Goal: Task Accomplishment & Management: Complete application form

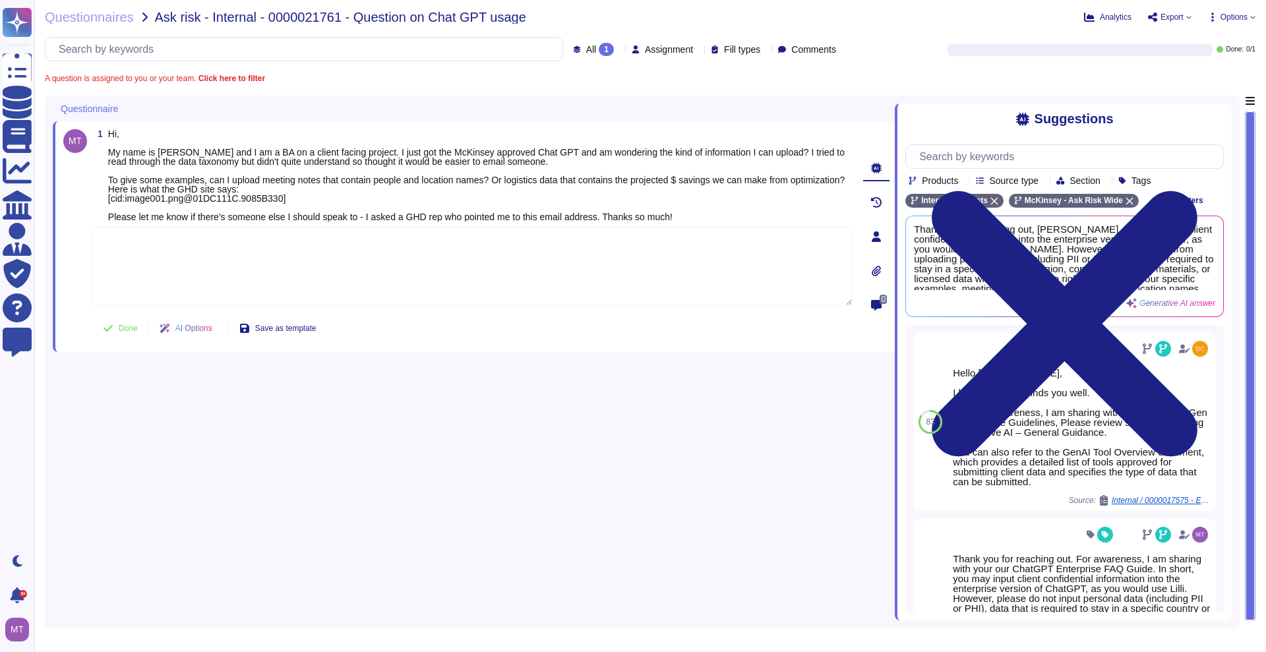
scroll to position [247, 0]
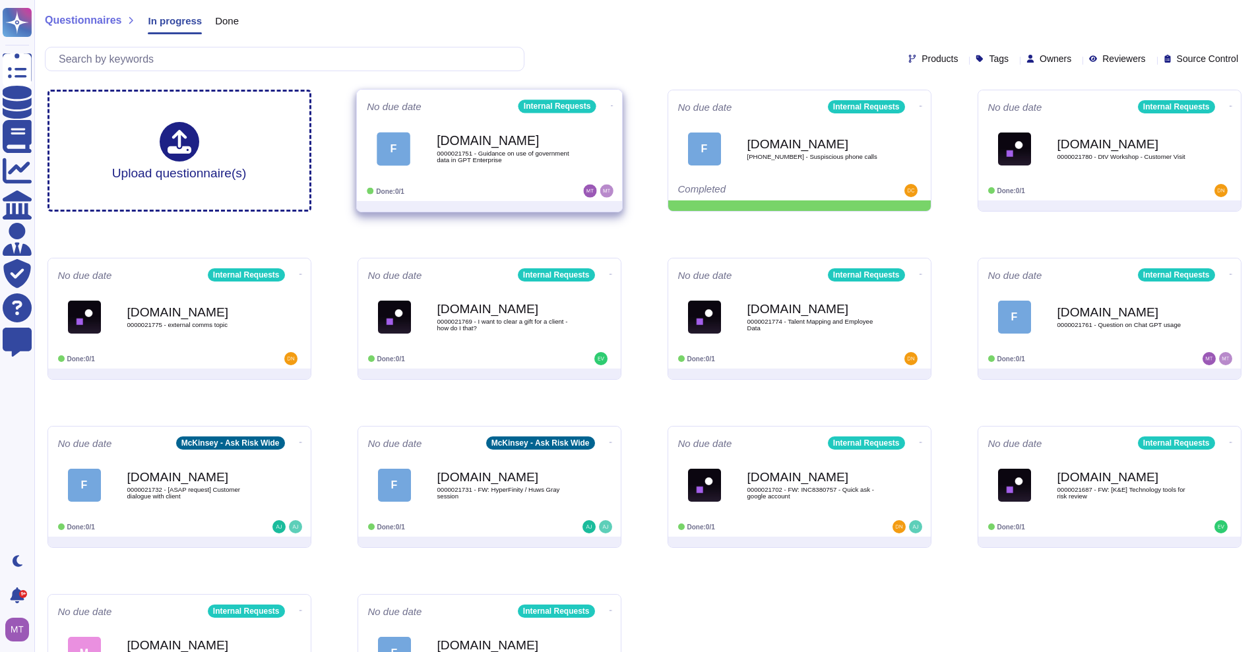
click at [497, 137] on b "[DOMAIN_NAME]" at bounding box center [503, 141] width 133 height 13
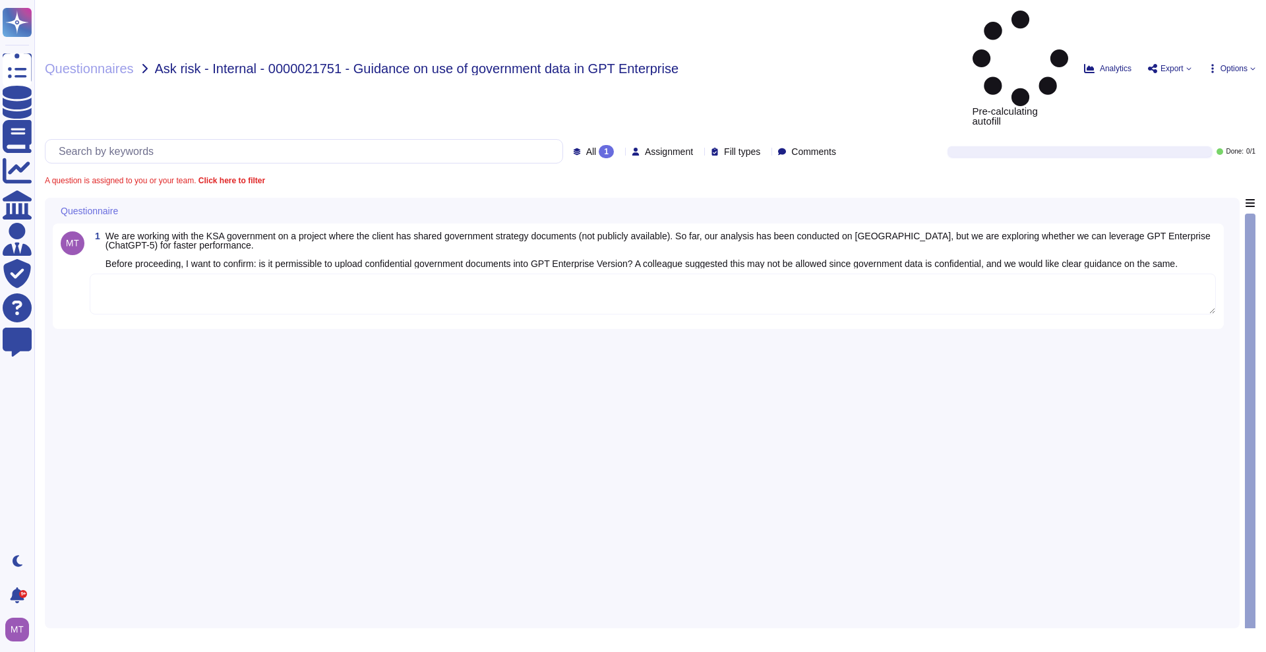
click at [143, 274] on textarea at bounding box center [653, 294] width 1126 height 41
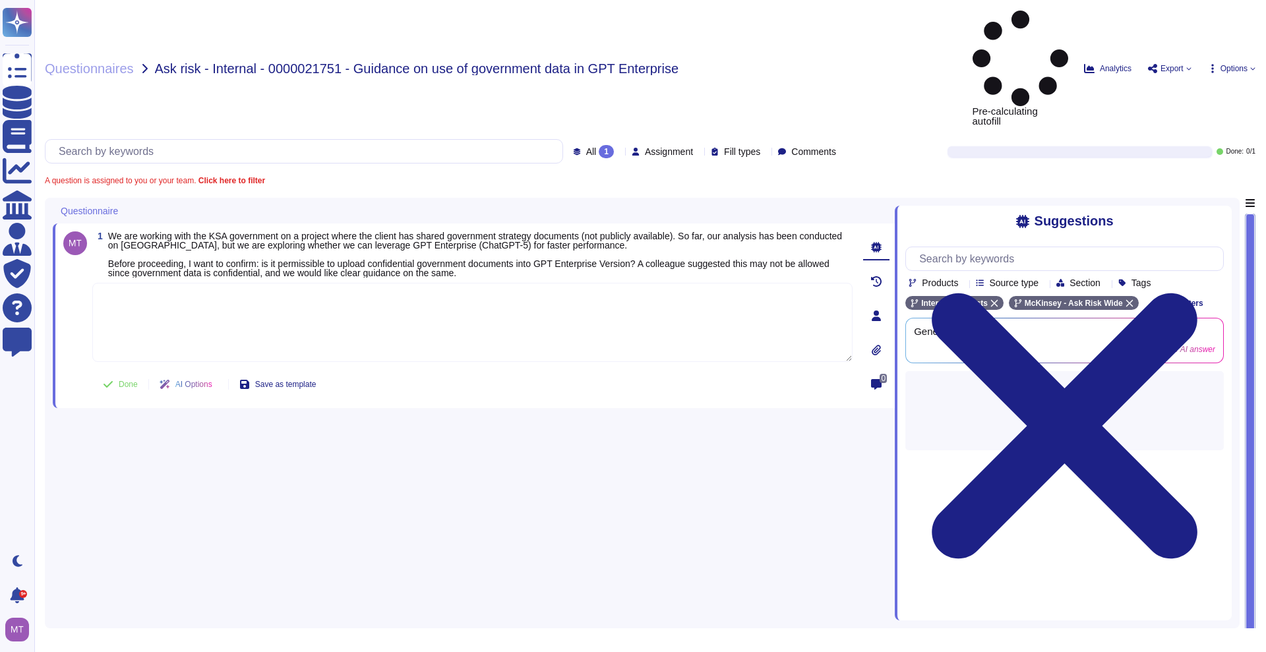
paste textarea "According to the updated guidelines outlined in FAQ - OpenAI ChatGPT Enterprise…"
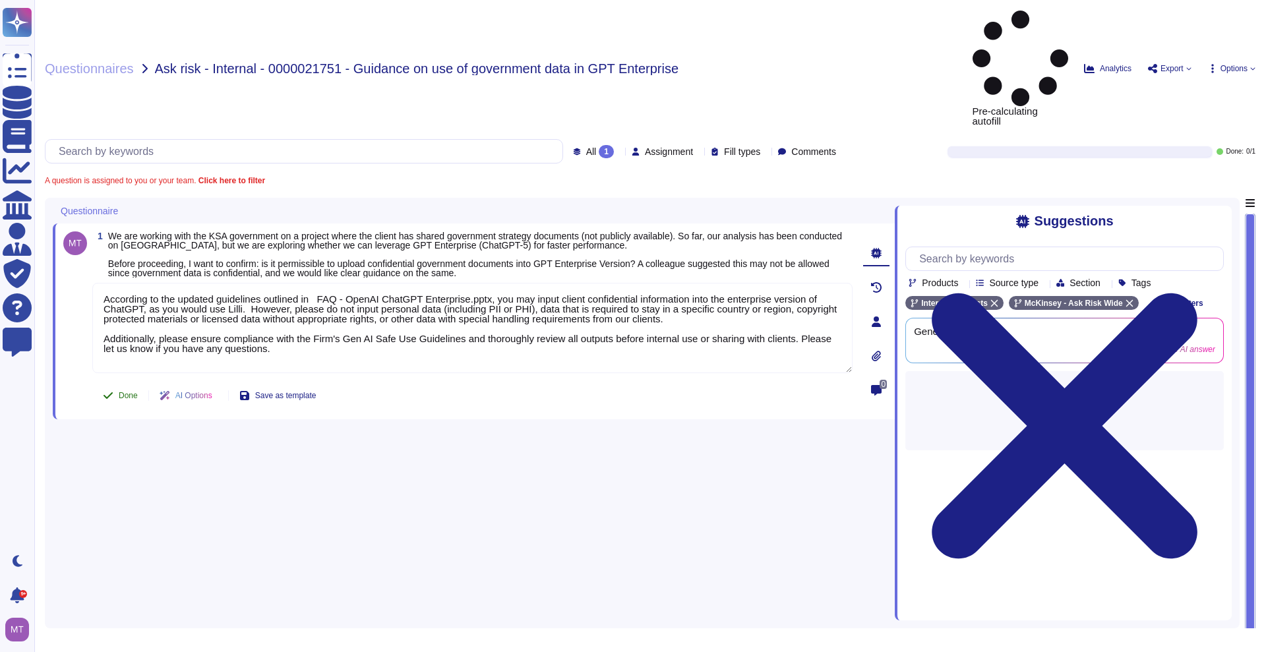
type textarea "According to the updated guidelines outlined in FAQ - OpenAI ChatGPT Enterprise…"
click at [117, 382] on button "Done" at bounding box center [120, 395] width 56 height 26
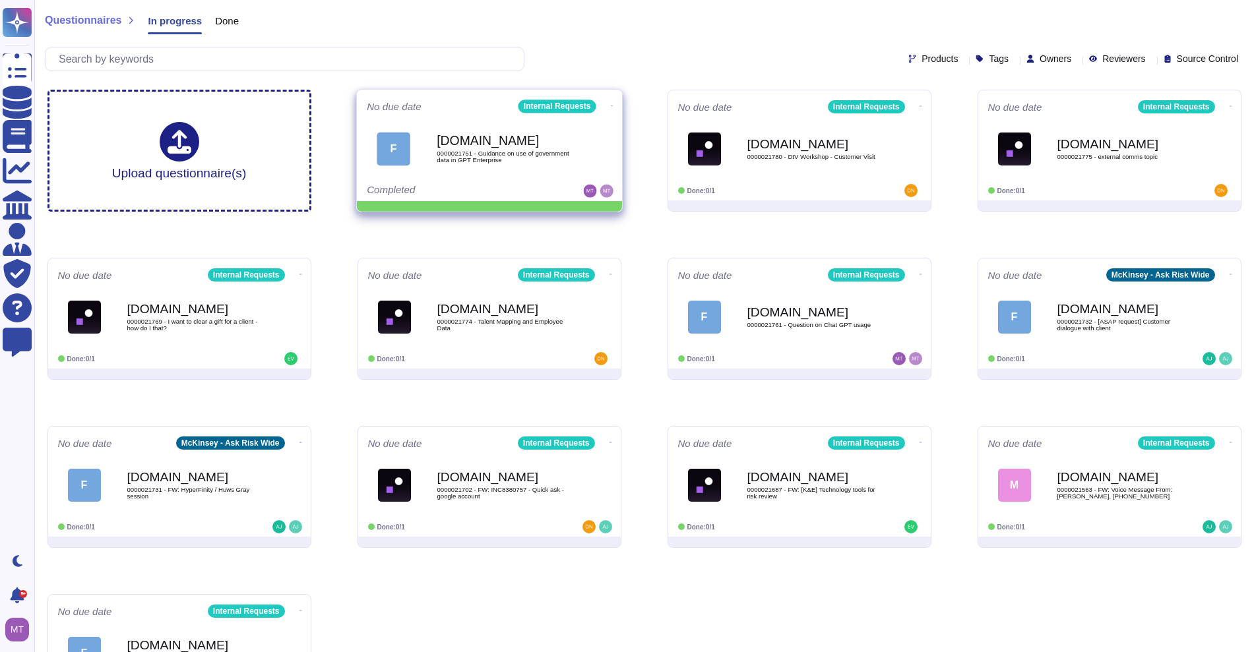
click at [609, 98] on span at bounding box center [611, 105] width 5 height 14
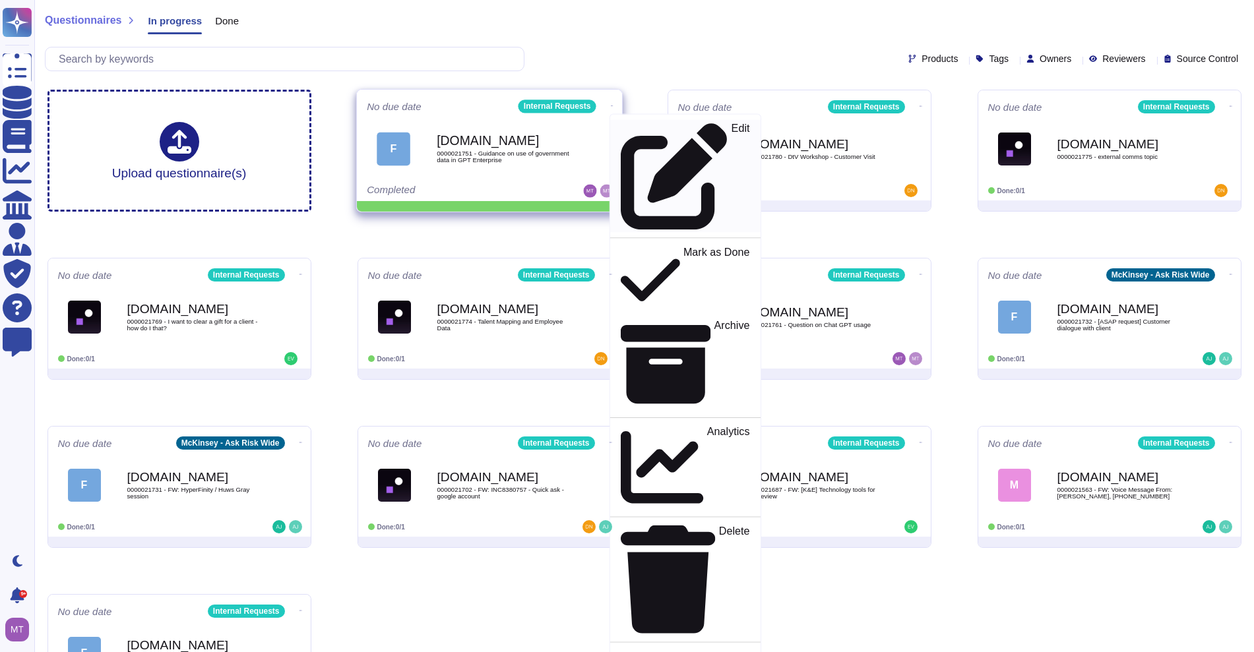
click at [731, 126] on p "Edit" at bounding box center [740, 176] width 18 height 107
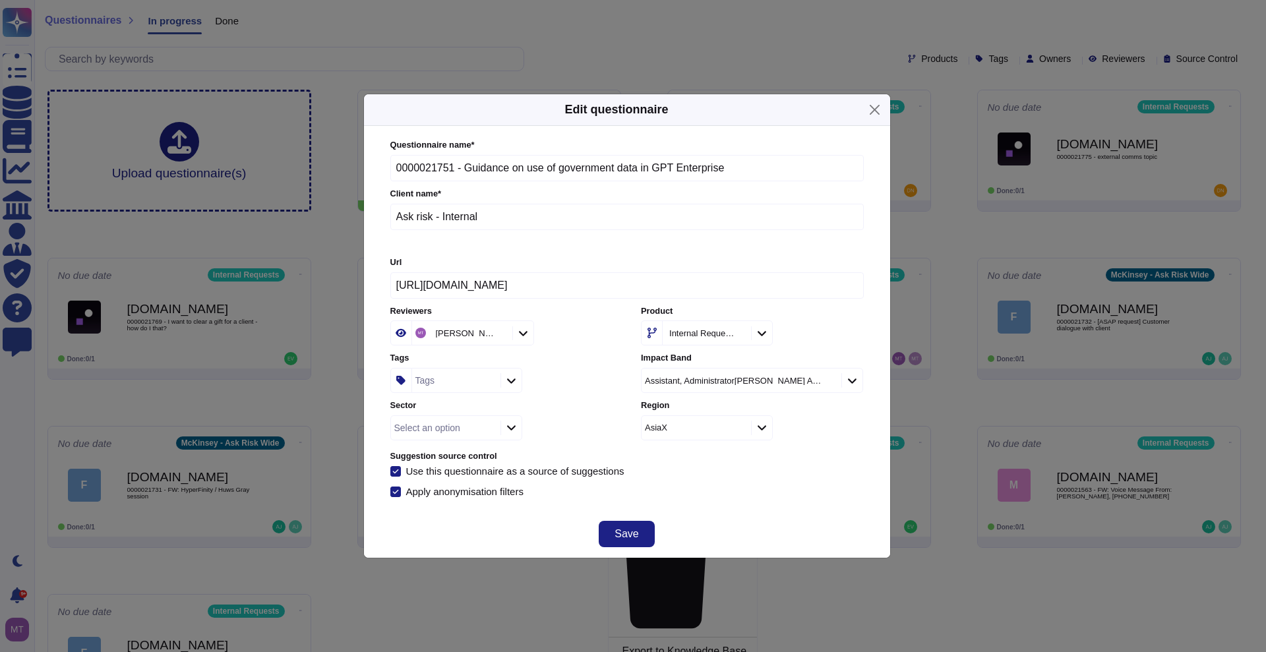
click at [452, 386] on div "Tags" at bounding box center [454, 381] width 85 height 24
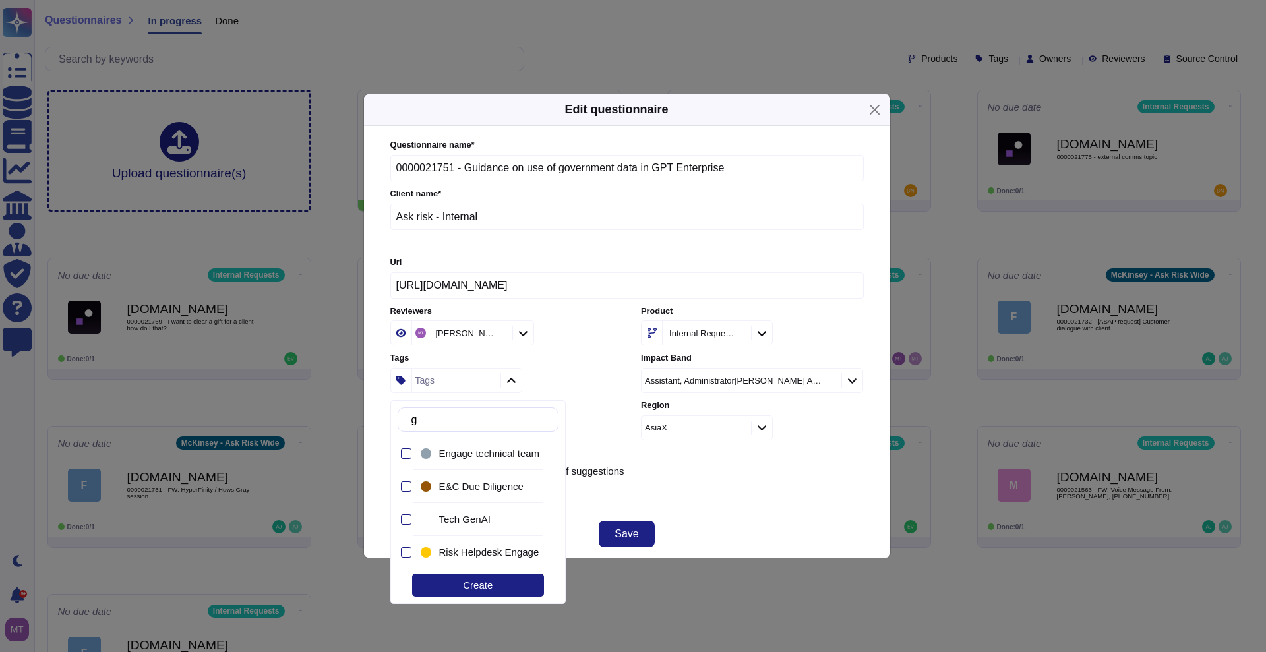
type input "gen"
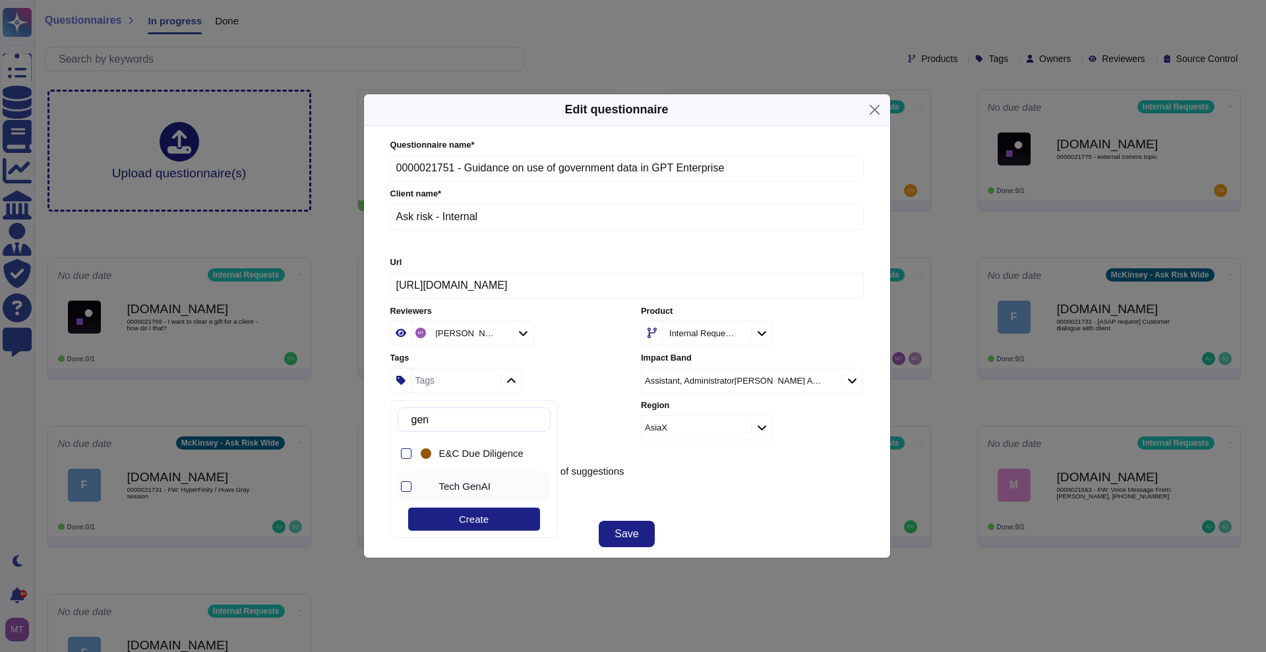
click at [498, 490] on div "Tech GenAI" at bounding box center [485, 487] width 92 height 12
click at [489, 522] on div "Create" at bounding box center [474, 519] width 132 height 23
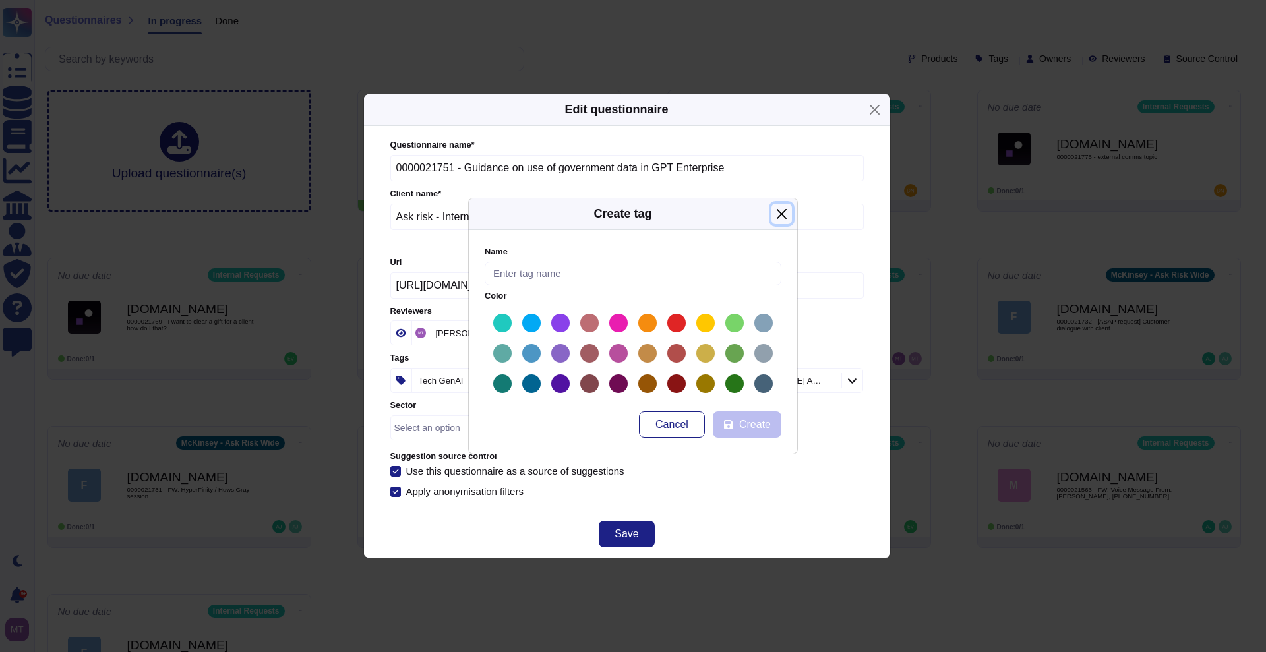
click at [772, 216] on button "Close" at bounding box center [782, 214] width 20 height 20
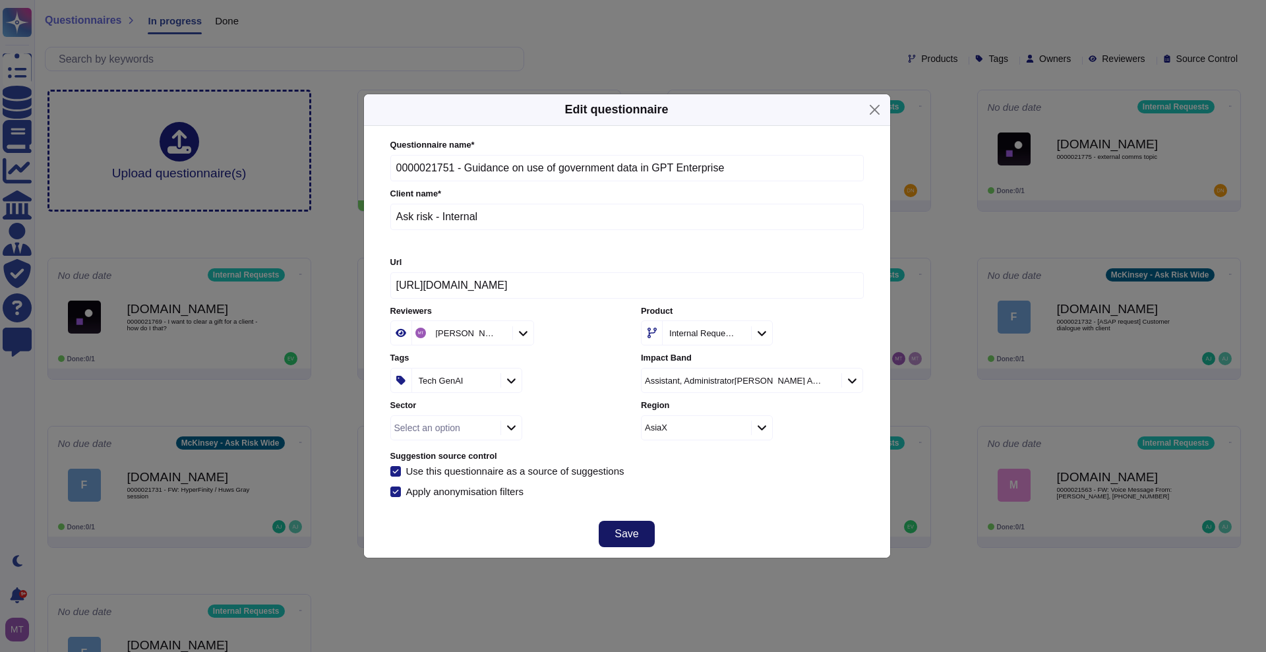
click at [622, 529] on span "Save" at bounding box center [627, 534] width 24 height 11
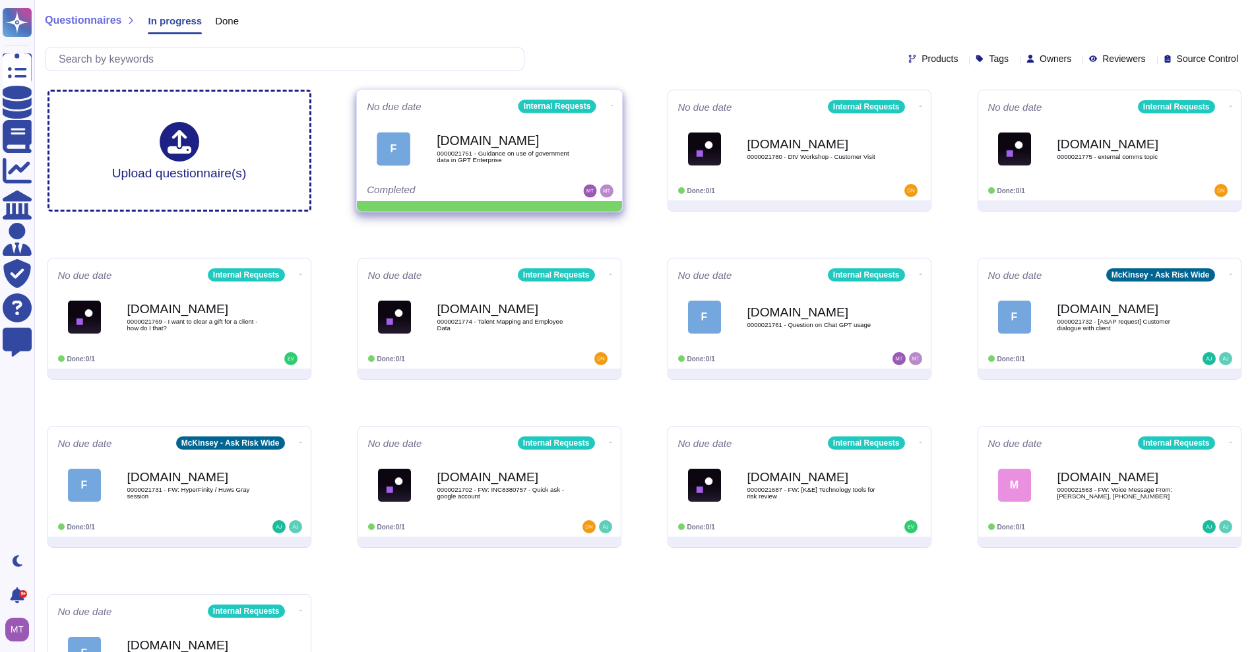
click at [610, 104] on icon at bounding box center [611, 105] width 3 height 3
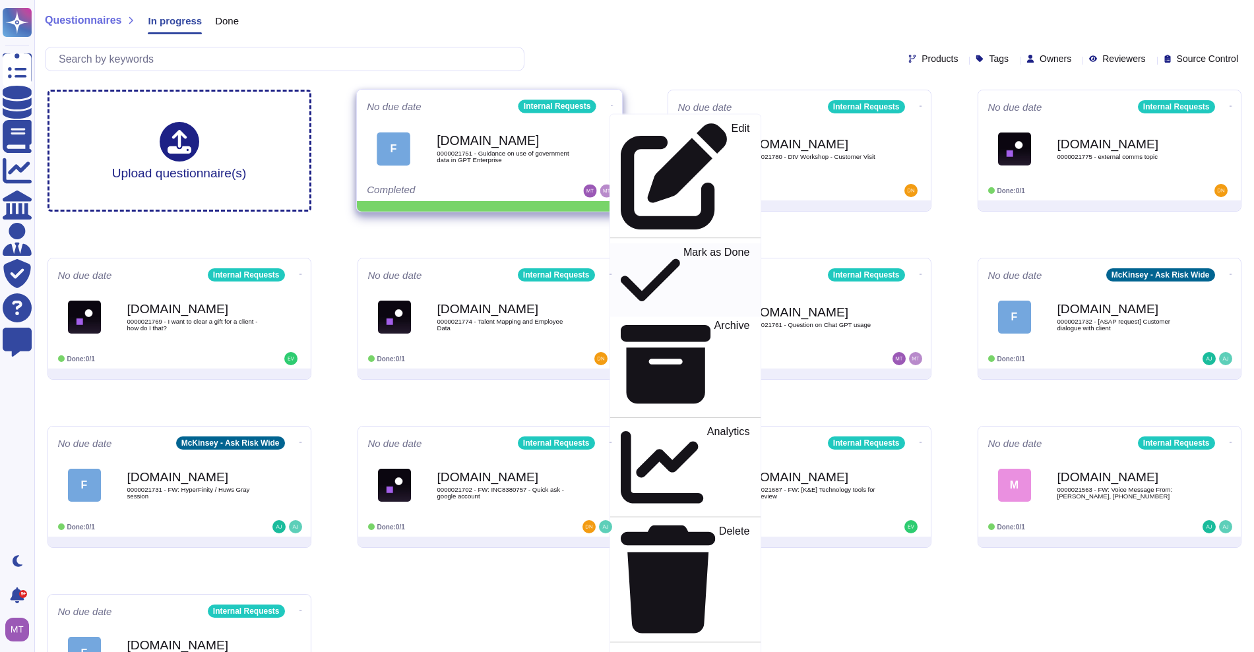
click at [683, 247] on p "Mark as Done" at bounding box center [716, 280] width 67 height 67
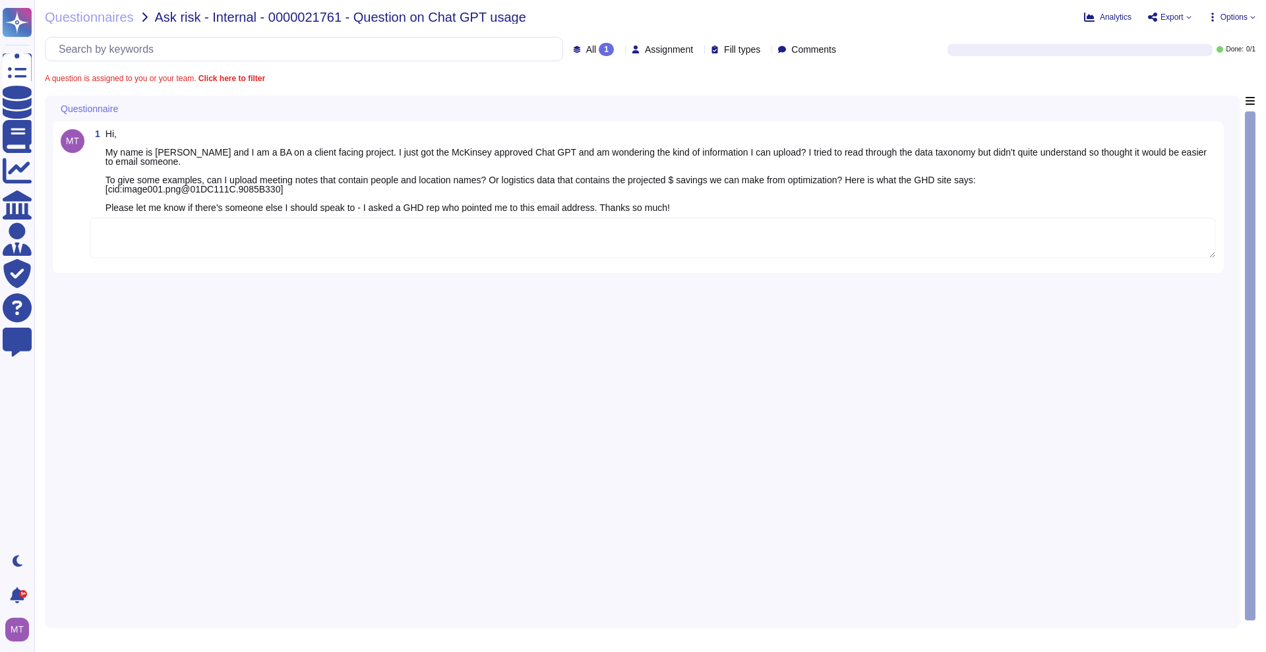
click at [183, 241] on textarea at bounding box center [653, 238] width 1126 height 41
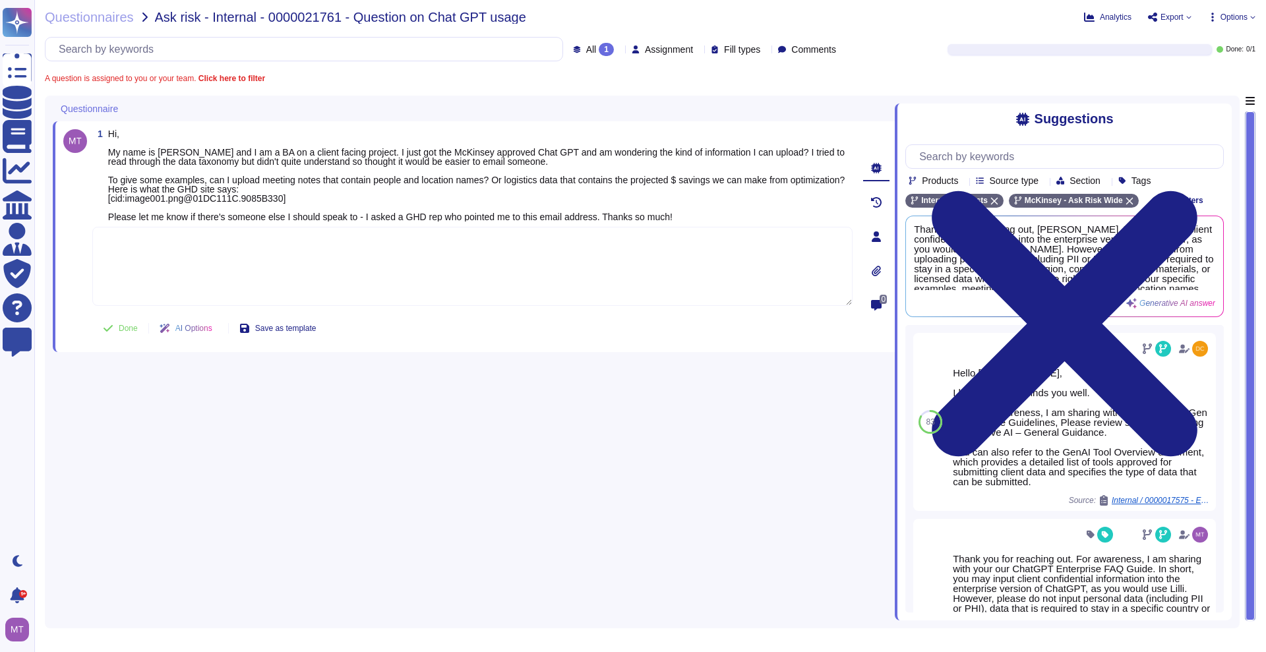
paste textarea "According to the updated guidelines outlined in FAQ - OpenAI ChatGPT Enterprise…"
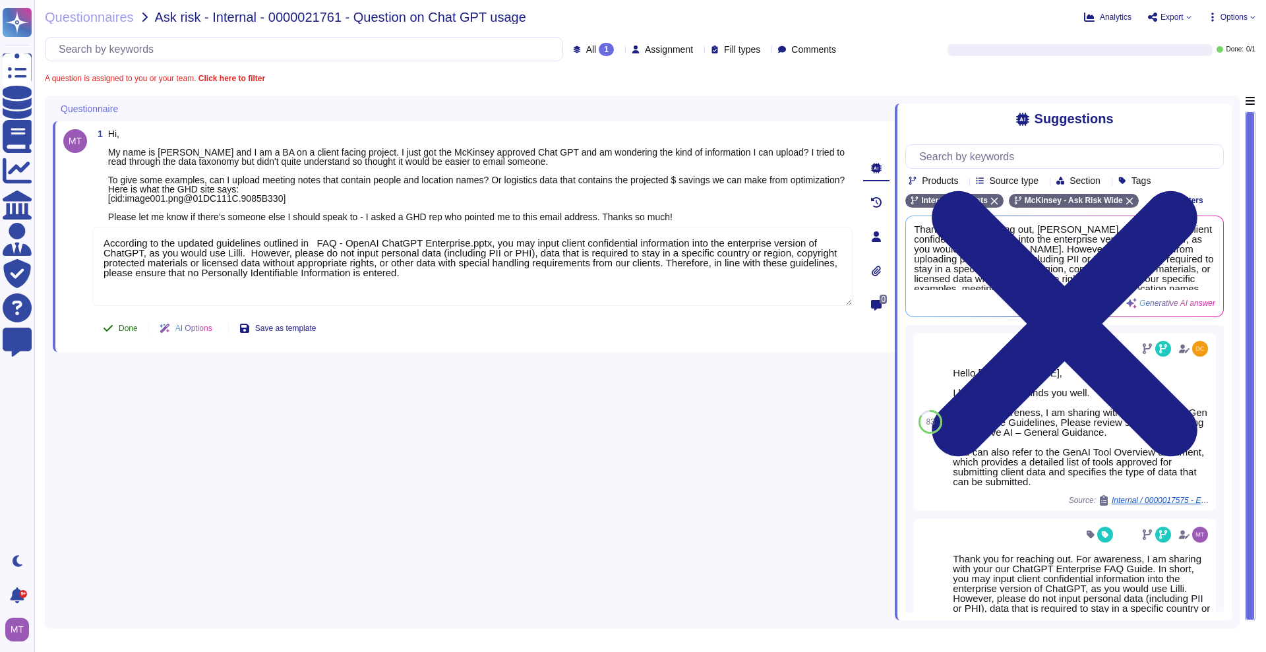
type textarea "According to the updated guidelines outlined in FAQ - OpenAI ChatGPT Enterprise…"
click at [120, 328] on span "Done" at bounding box center [128, 328] width 19 height 8
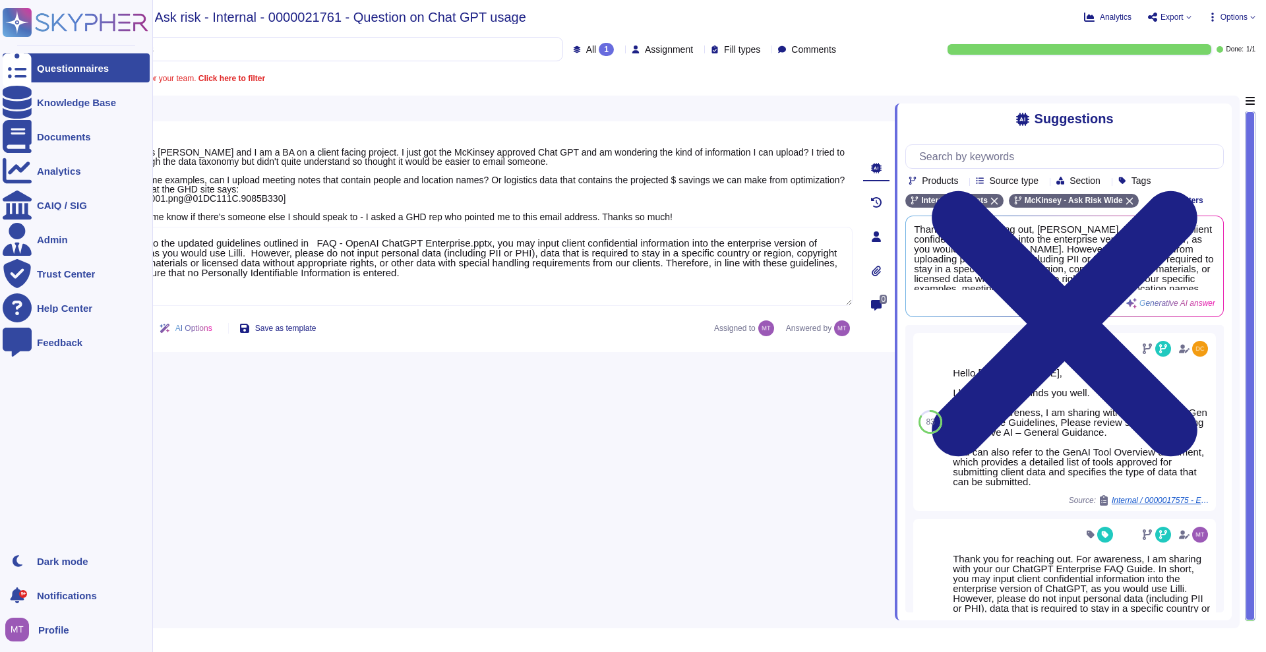
click at [27, 65] on div at bounding box center [17, 67] width 29 height 29
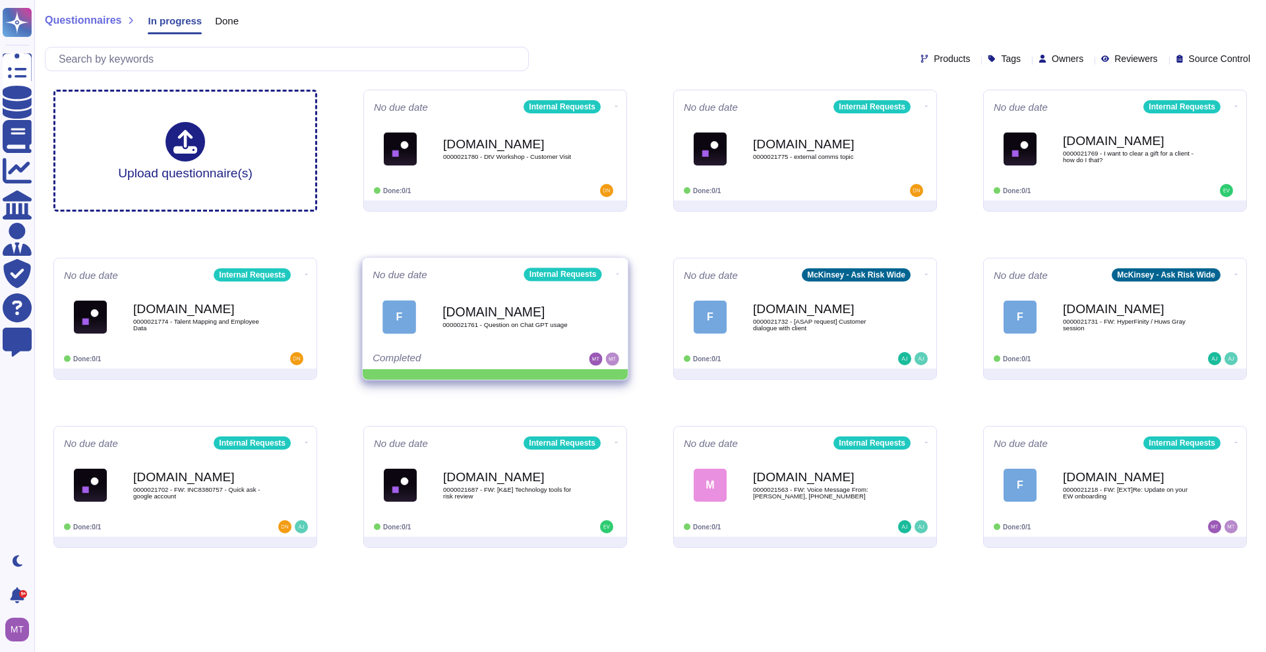
click at [617, 112] on span at bounding box center [616, 105] width 5 height 14
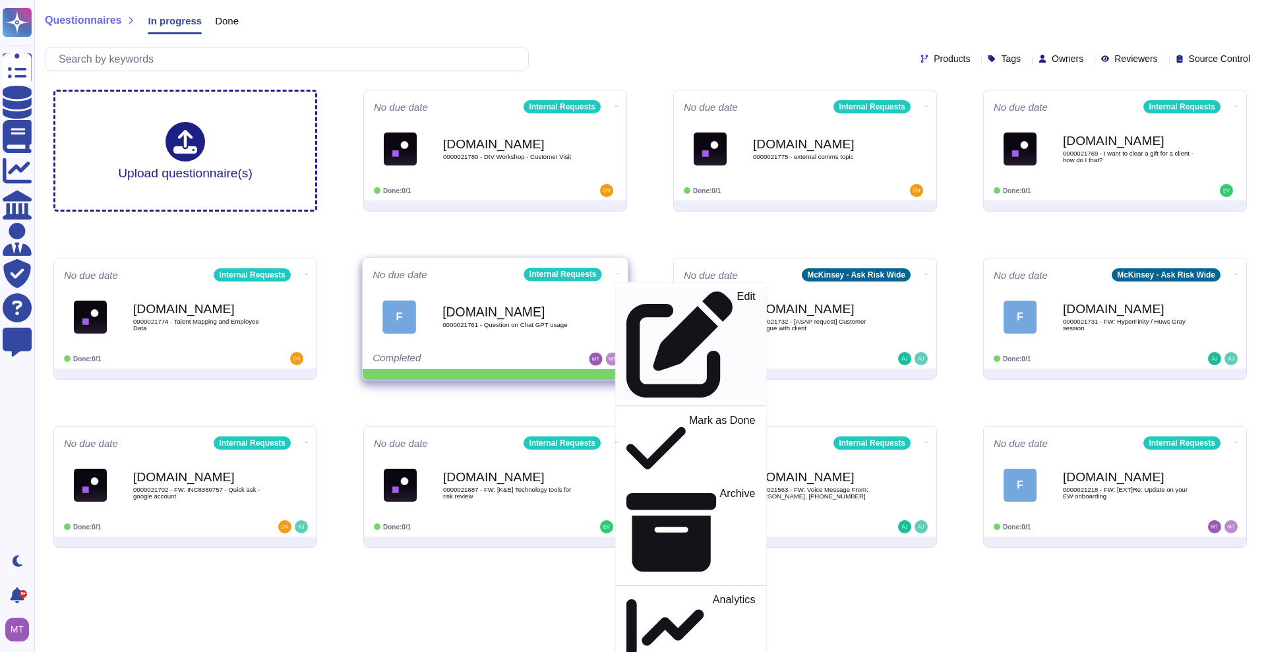
click at [737, 293] on p "Edit" at bounding box center [746, 344] width 18 height 107
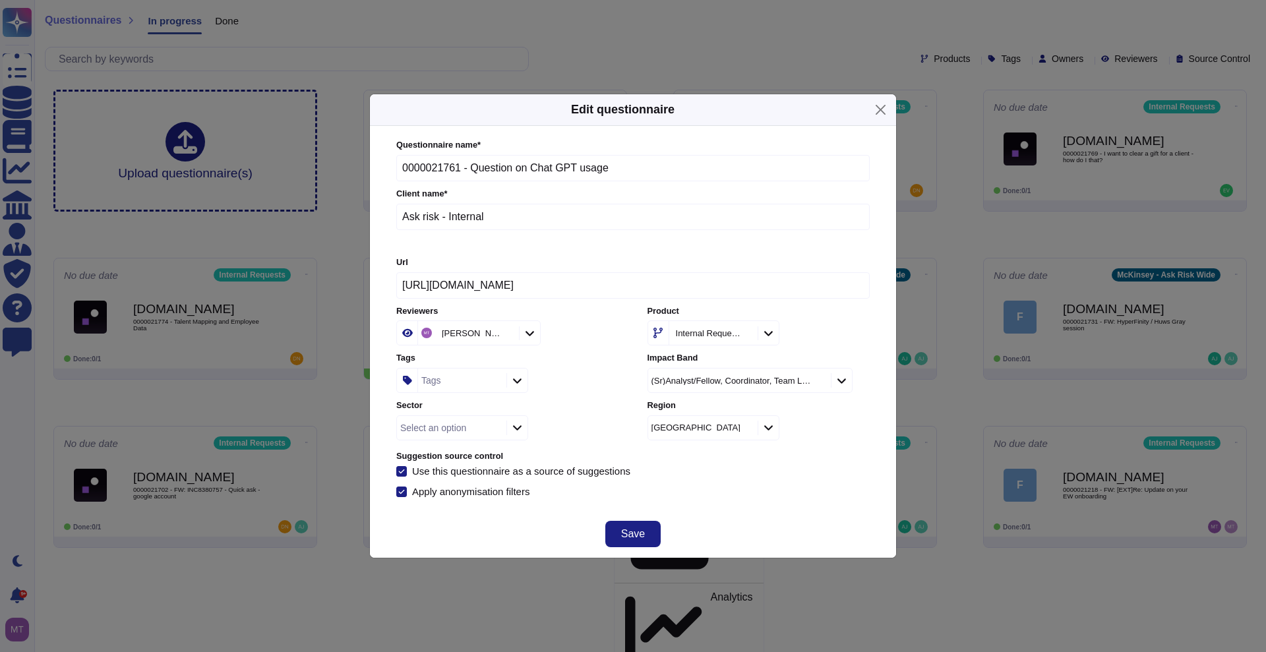
click at [444, 388] on div "Tags" at bounding box center [460, 381] width 85 height 24
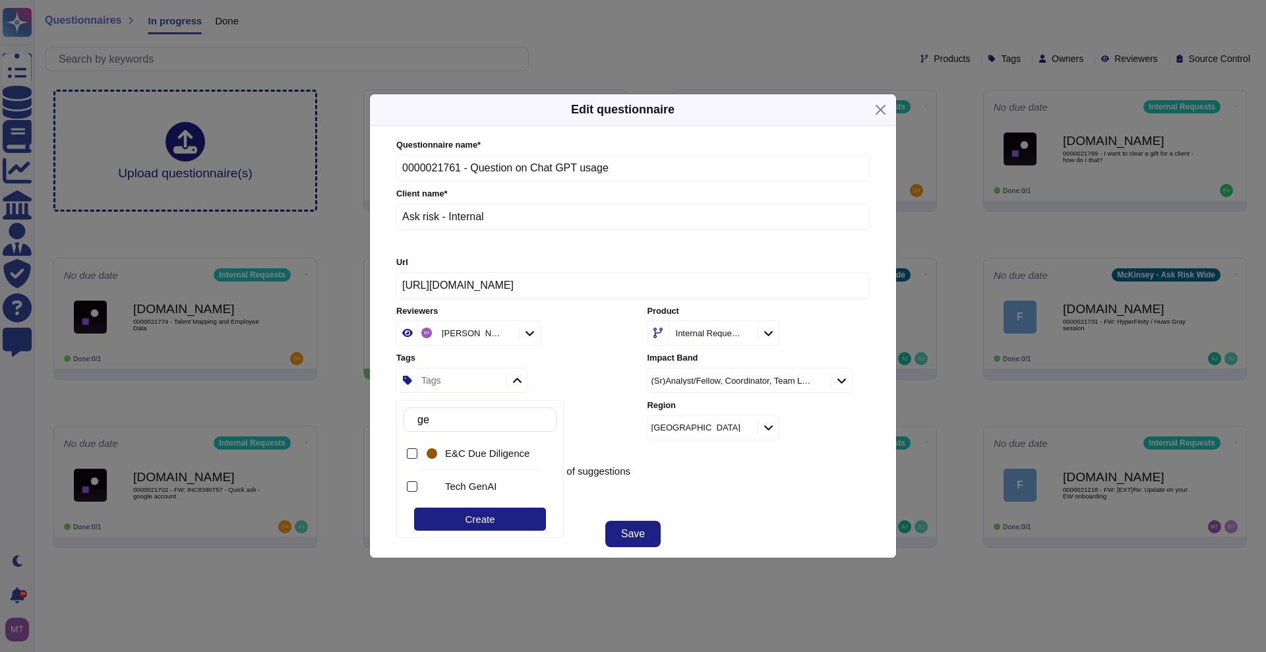
type input "gen"
click at [466, 483] on span "Tech GenAI" at bounding box center [470, 487] width 51 height 12
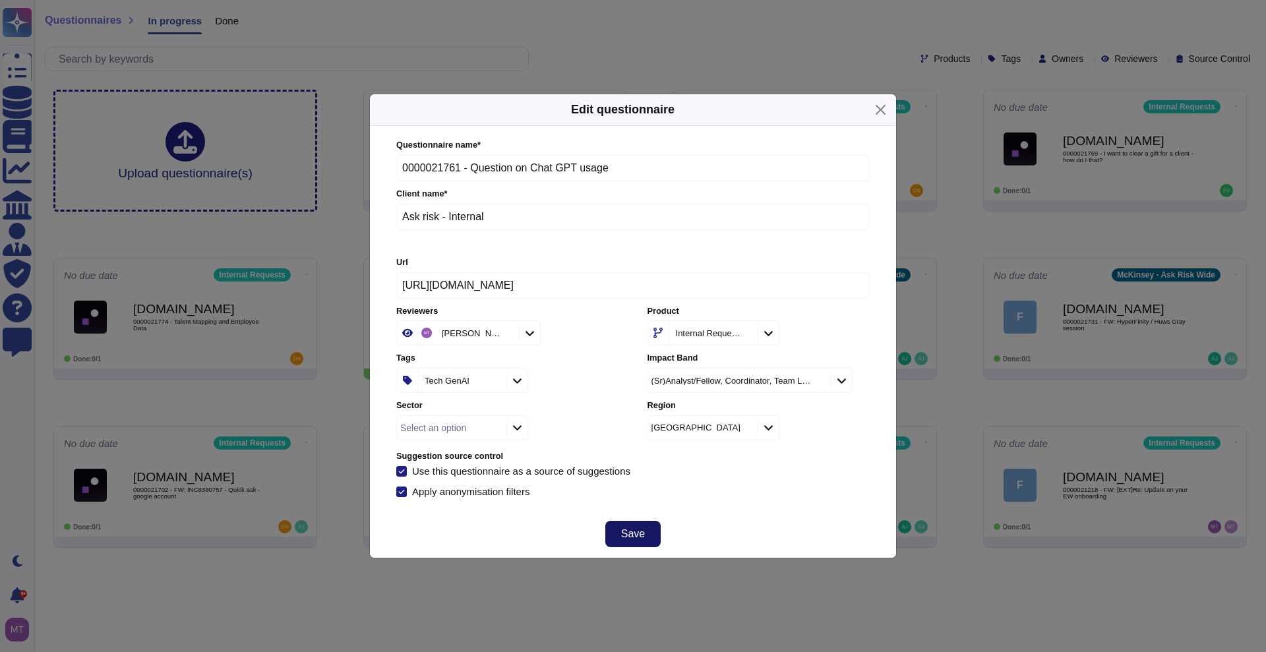
click at [640, 531] on span "Save" at bounding box center [633, 534] width 24 height 11
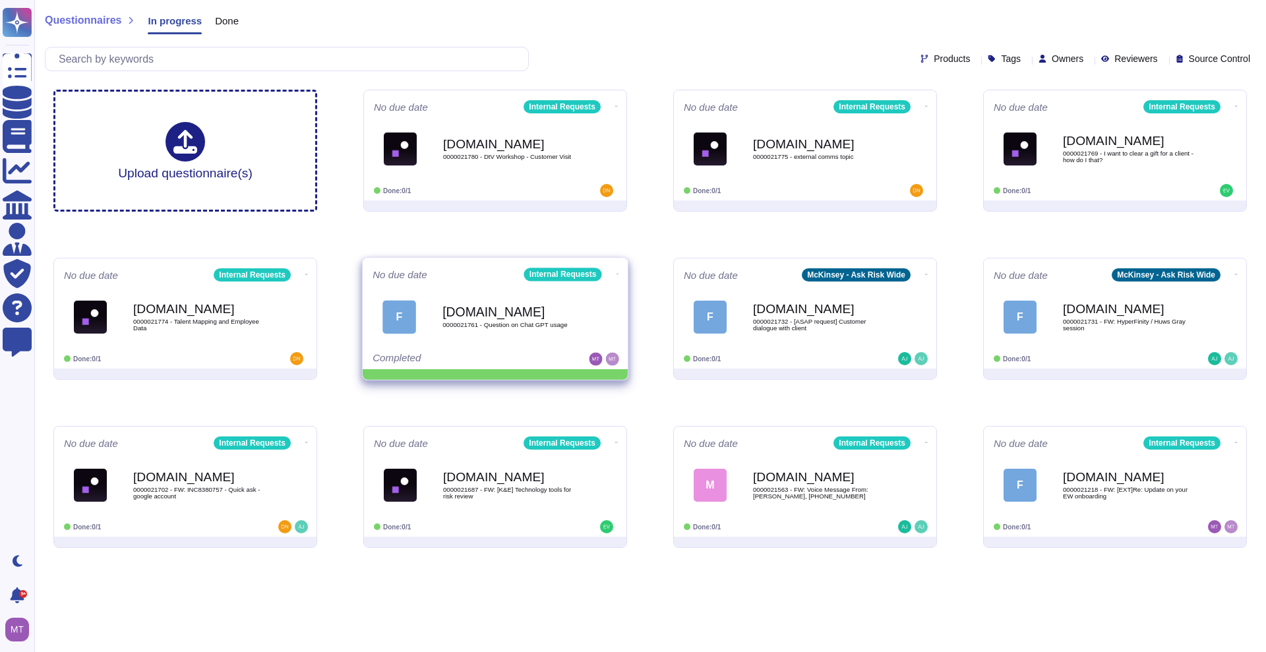
click at [615, 108] on icon at bounding box center [616, 106] width 3 height 3
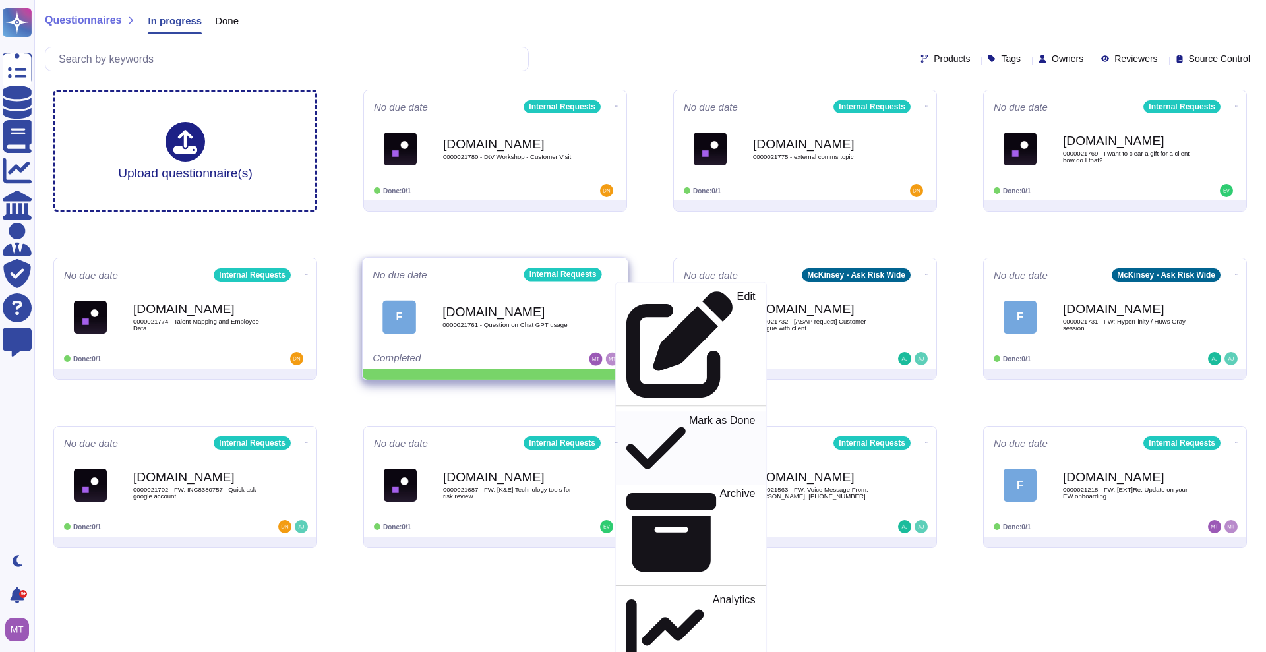
click at [689, 415] on p "Mark as Done" at bounding box center [722, 448] width 67 height 67
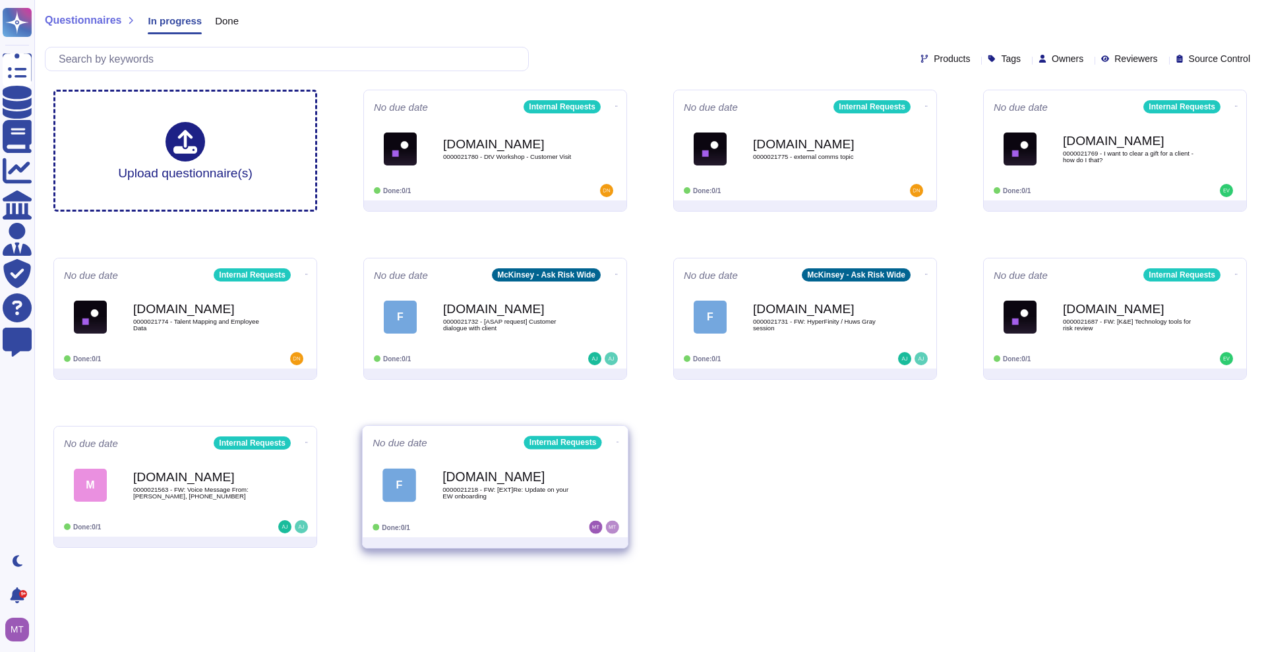
click at [514, 444] on div "No due date Internal Requests" at bounding box center [495, 442] width 245 height 13
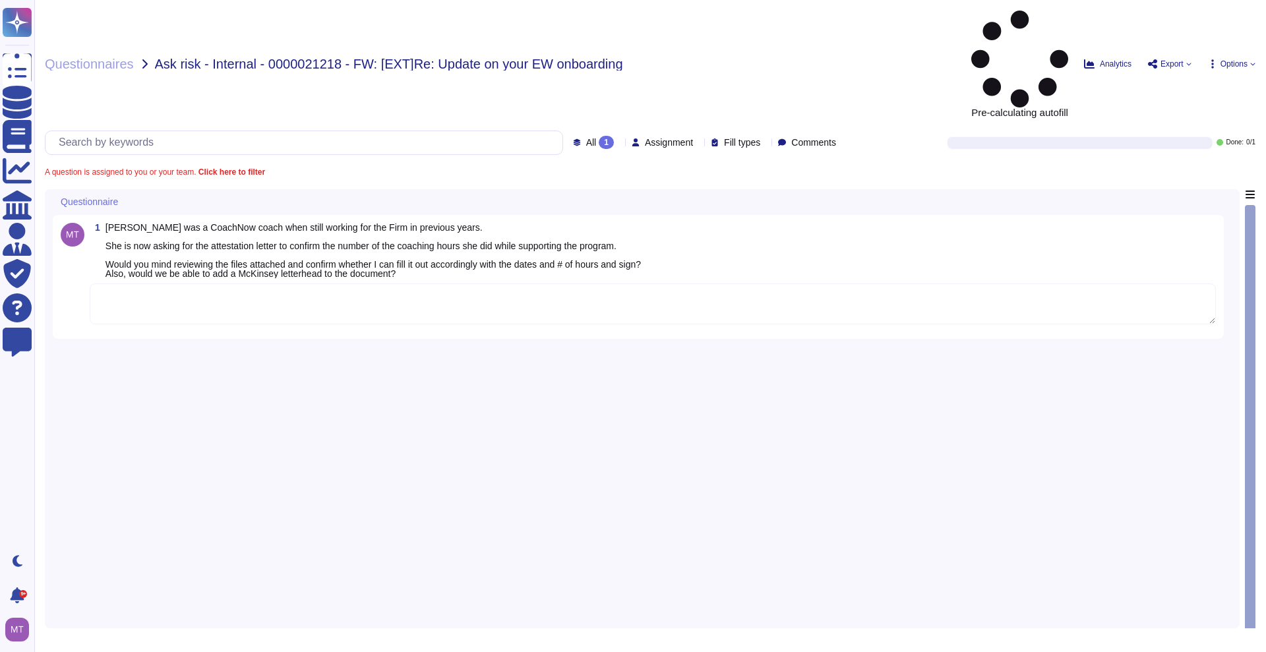
click at [186, 223] on span "Diane Hughes was a CoachNow coach when still working for the Firm in previous y…" at bounding box center [373, 250] width 535 height 55
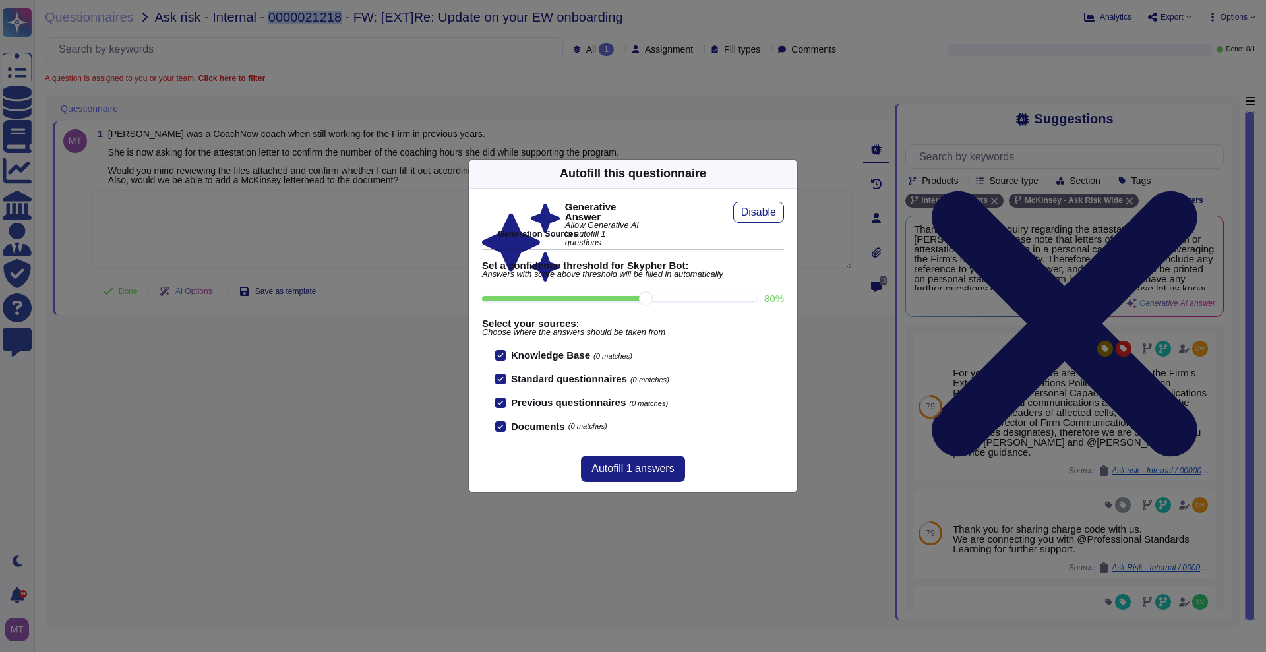
drag, startPoint x: 337, startPoint y: 18, endPoint x: 266, endPoint y: 21, distance: 70.6
click at [266, 21] on body "Questionnaires Knowledge Base Documents Analytics CAIQ / SIG Admin Trust Center…" at bounding box center [633, 326] width 1266 height 652
copy span "0000021218"
click at [789, 173] on icon at bounding box center [789, 173] width 0 height 0
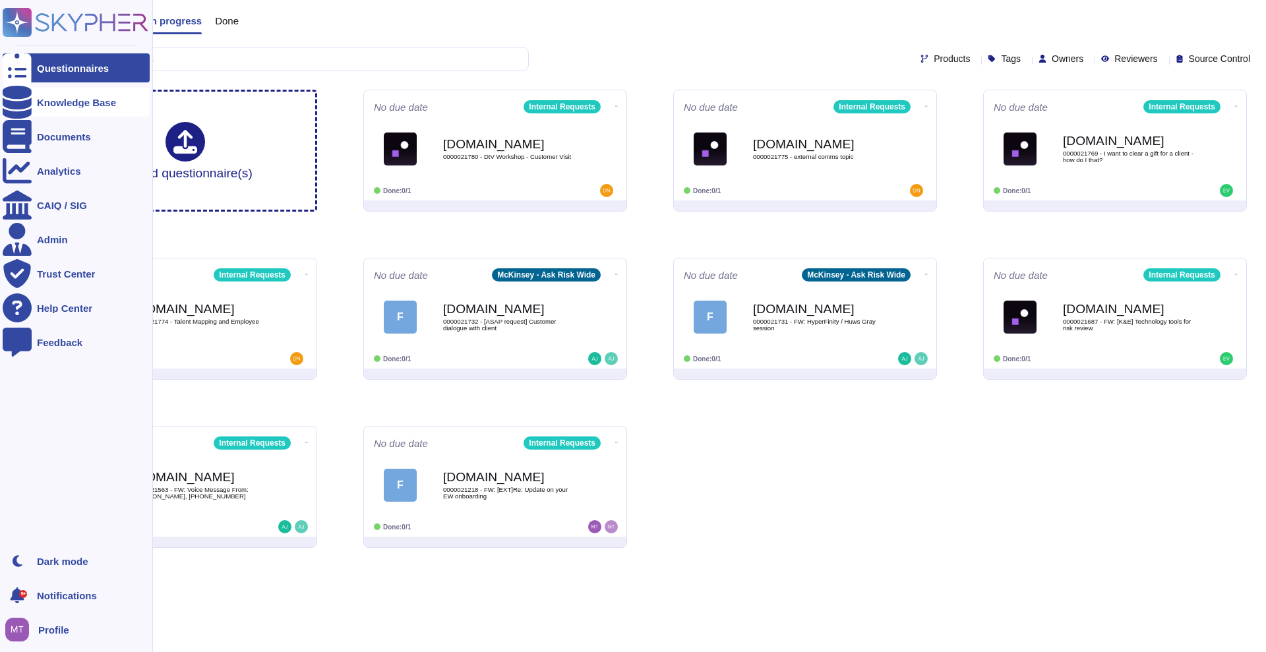
click at [14, 109] on div at bounding box center [17, 102] width 29 height 29
